Goal: Check status: Check status

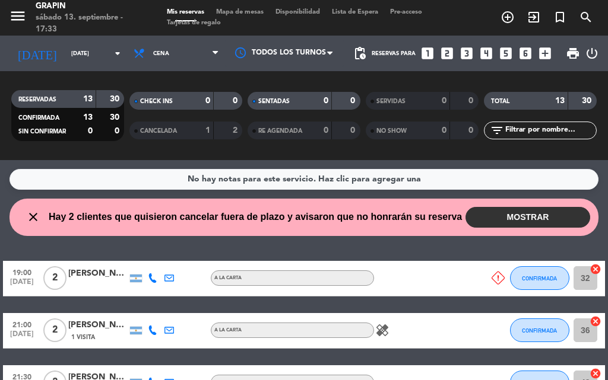
click at [499, 216] on button "MOSTRAR" at bounding box center [527, 217] width 125 height 21
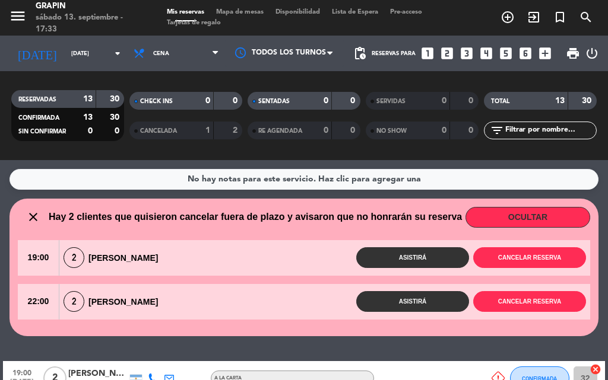
click at [105, 258] on div "2 [PERSON_NAME]" at bounding box center [108, 258] width 99 height 21
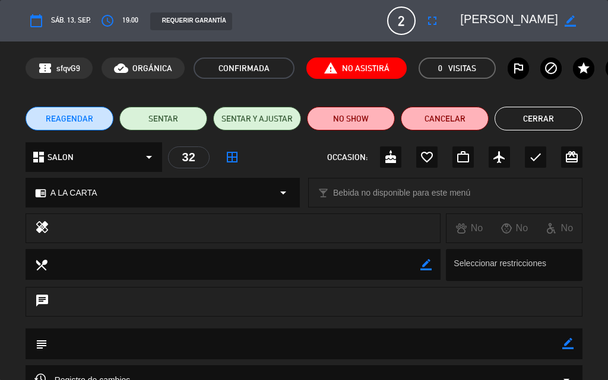
click at [532, 128] on button "Cerrar" at bounding box center [538, 119] width 88 height 24
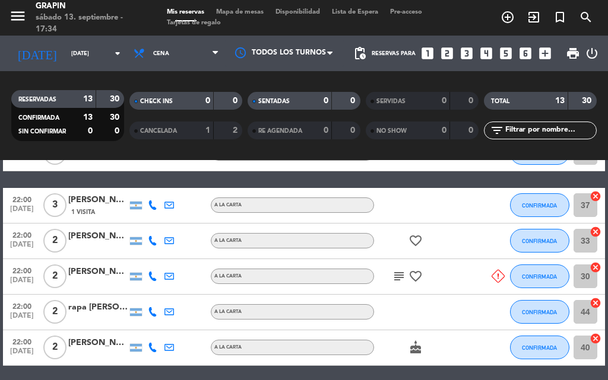
scroll to position [475, 0]
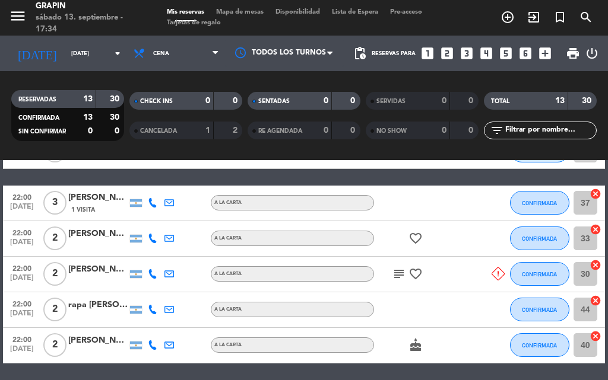
click at [396, 271] on icon "subject" at bounding box center [399, 274] width 14 height 14
click at [430, 180] on div "19:00 [DATE] 2 [PERSON_NAME] A LA CARTA CONFIRMADA 32 cancel 21:00 [DATE] 2 [PE…" at bounding box center [304, 151] width 602 height 529
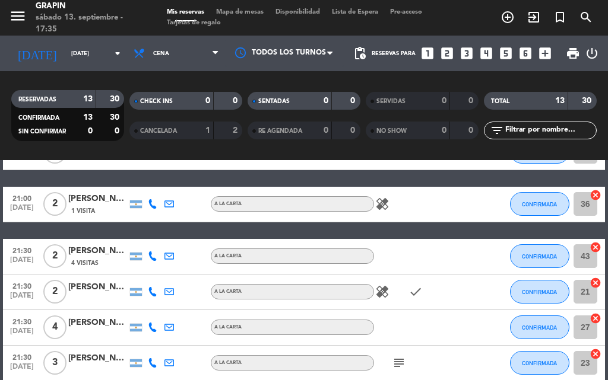
scroll to position [178, 0]
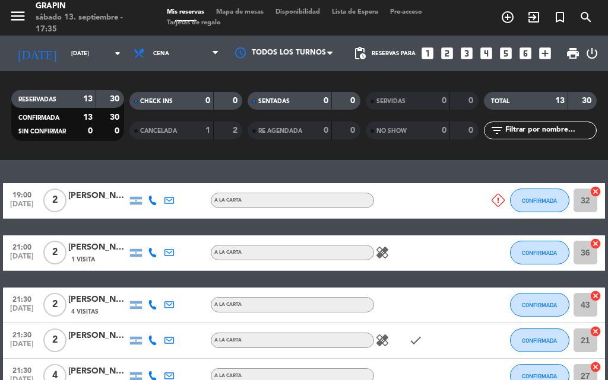
click at [153, 200] on icon at bounding box center [152, 200] width 9 height 9
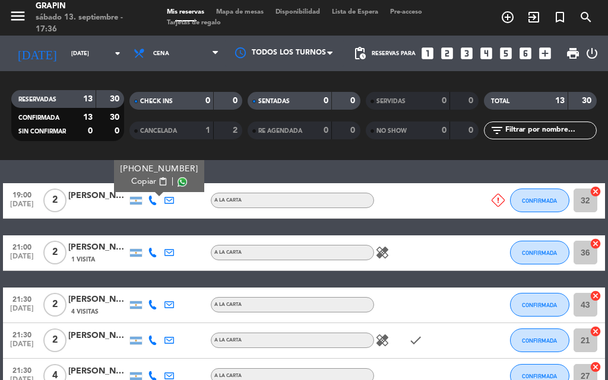
click at [499, 201] on icon at bounding box center [497, 200] width 13 height 13
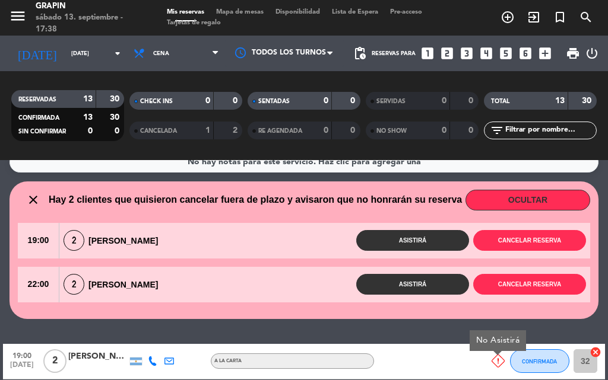
scroll to position [0, 0]
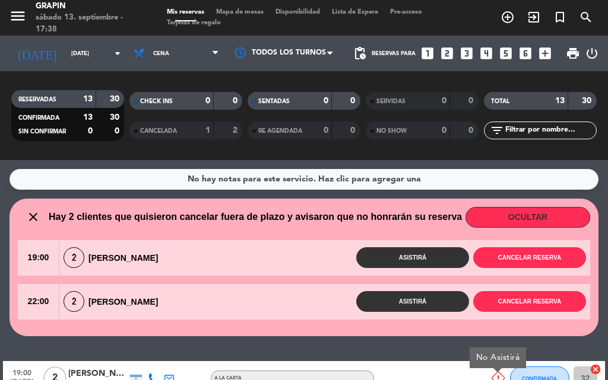
click at [126, 295] on div "2 [PERSON_NAME]" at bounding box center [108, 301] width 99 height 21
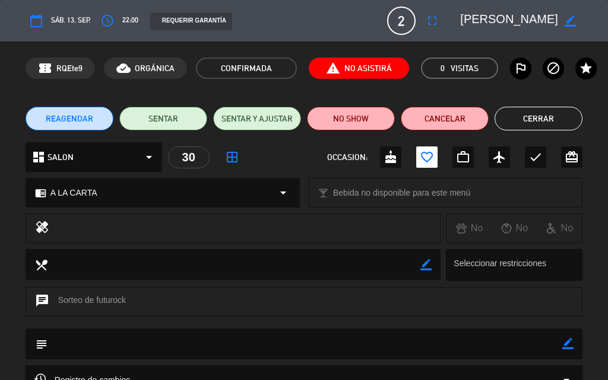
click at [541, 115] on button "Cerrar" at bounding box center [538, 119] width 88 height 24
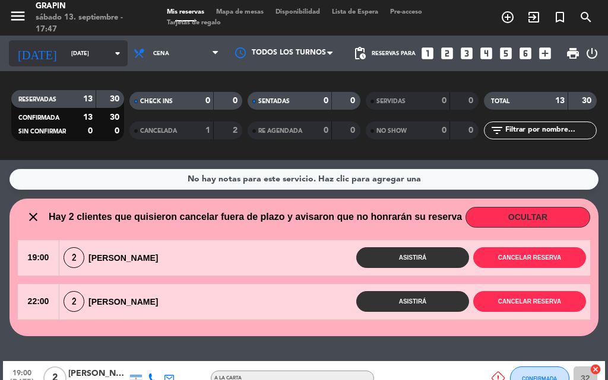
click at [88, 54] on input "[DATE]" at bounding box center [104, 54] width 78 height 18
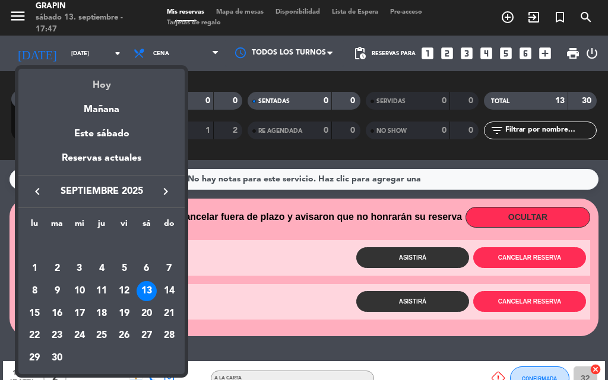
click at [109, 87] on div "Hoy" at bounding box center [101, 81] width 166 height 24
